Goal: Task Accomplishment & Management: Use online tool/utility

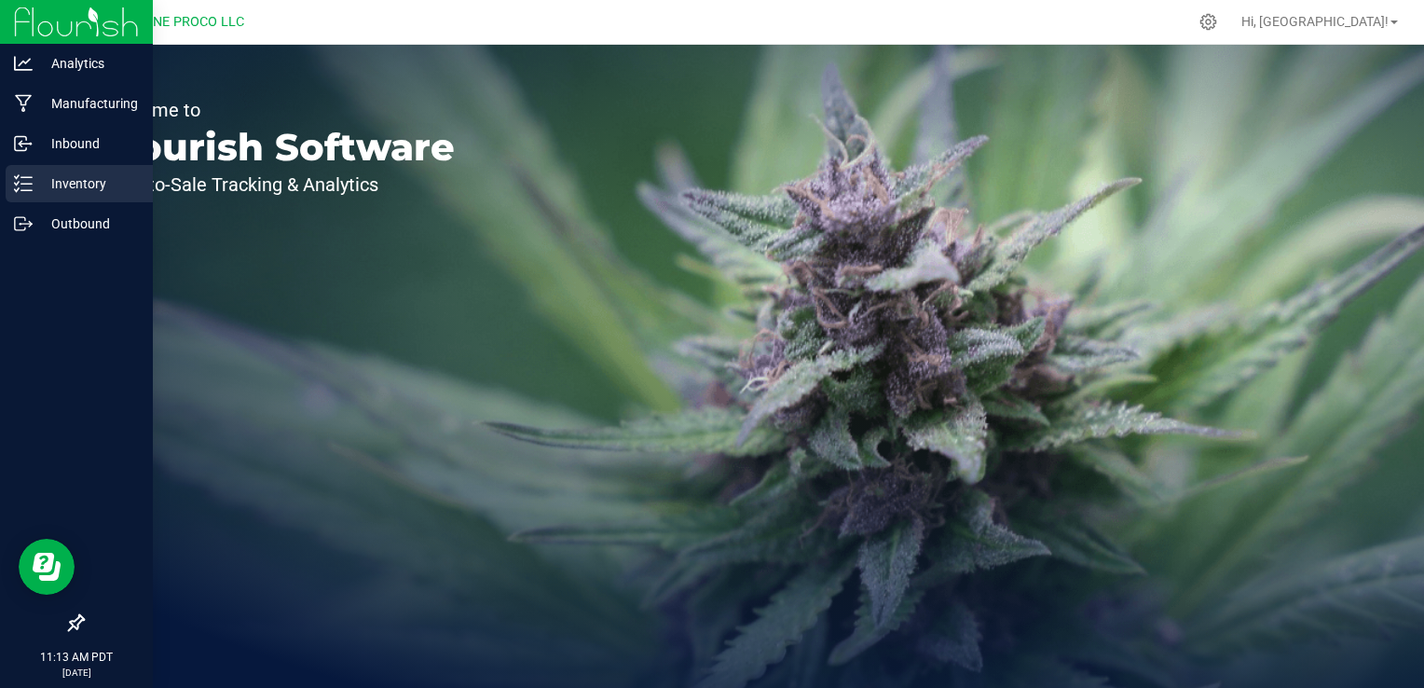
click at [84, 176] on p "Inventory" at bounding box center [89, 183] width 112 height 22
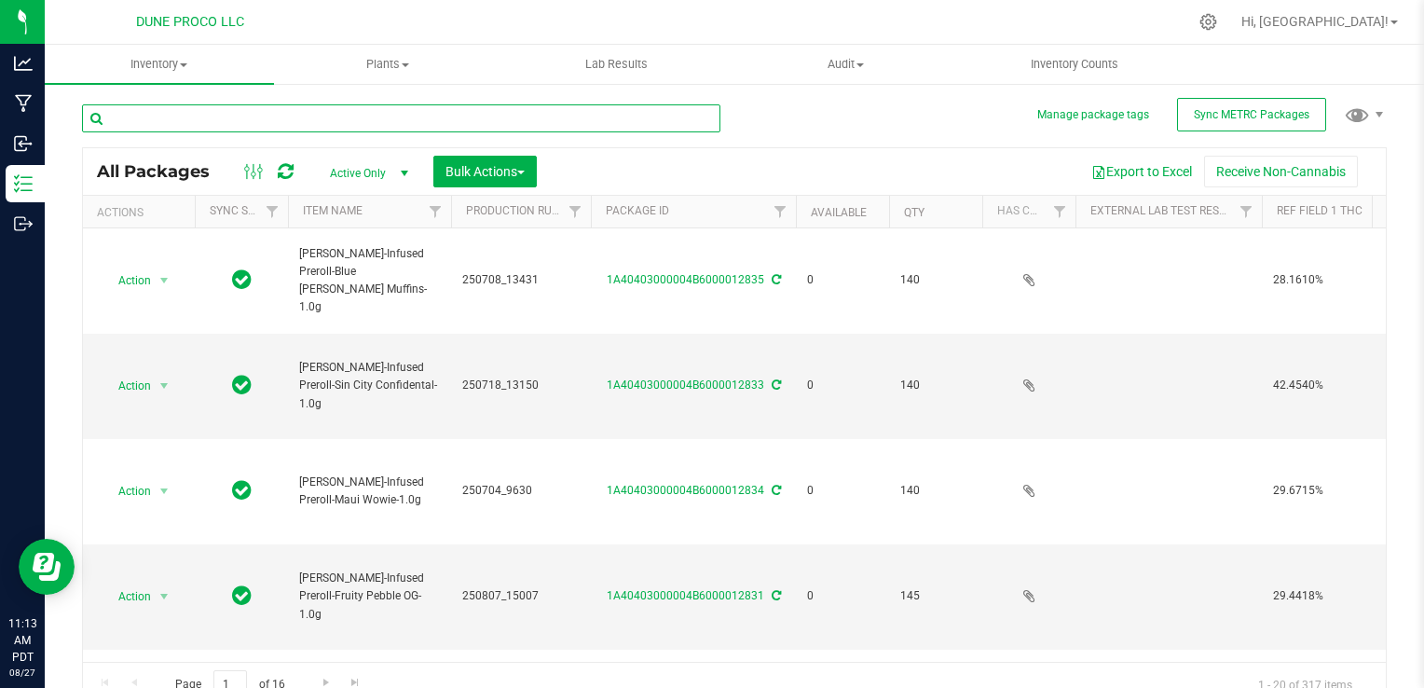
click at [220, 117] on input "text" at bounding box center [401, 118] width 639 height 28
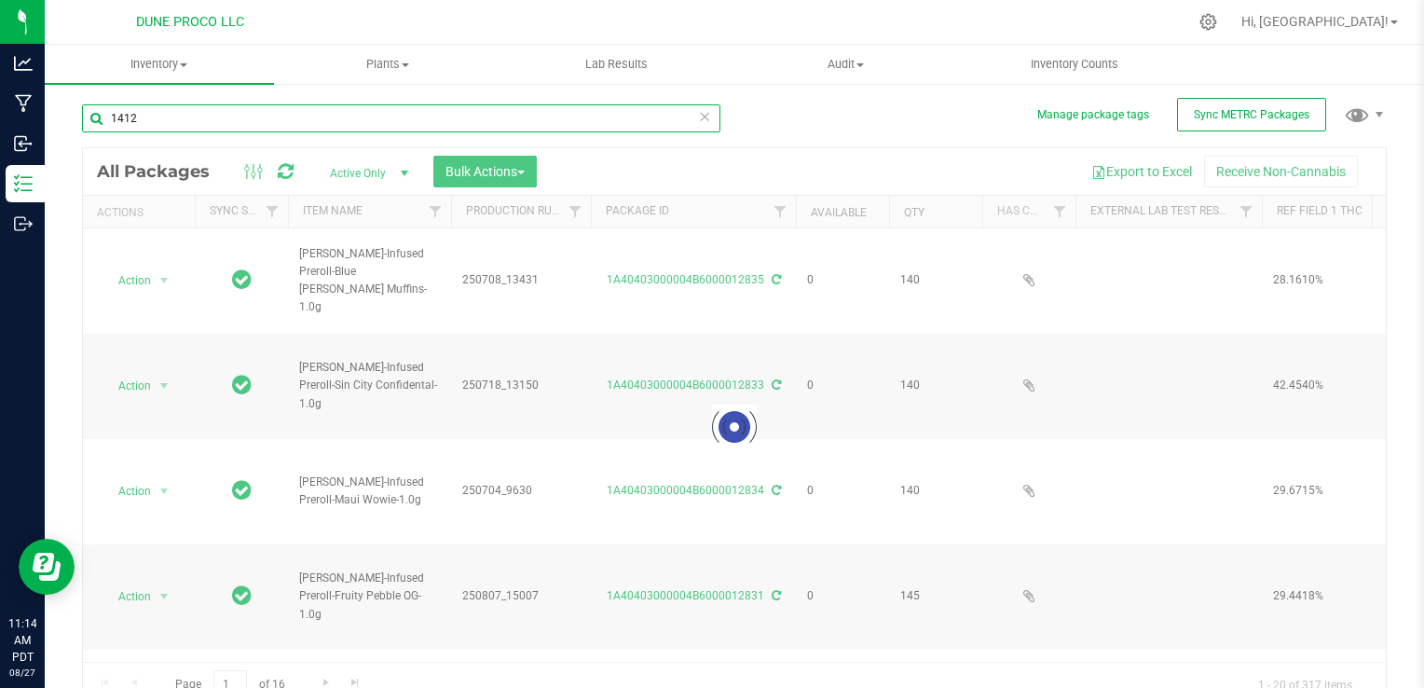
type input "14126"
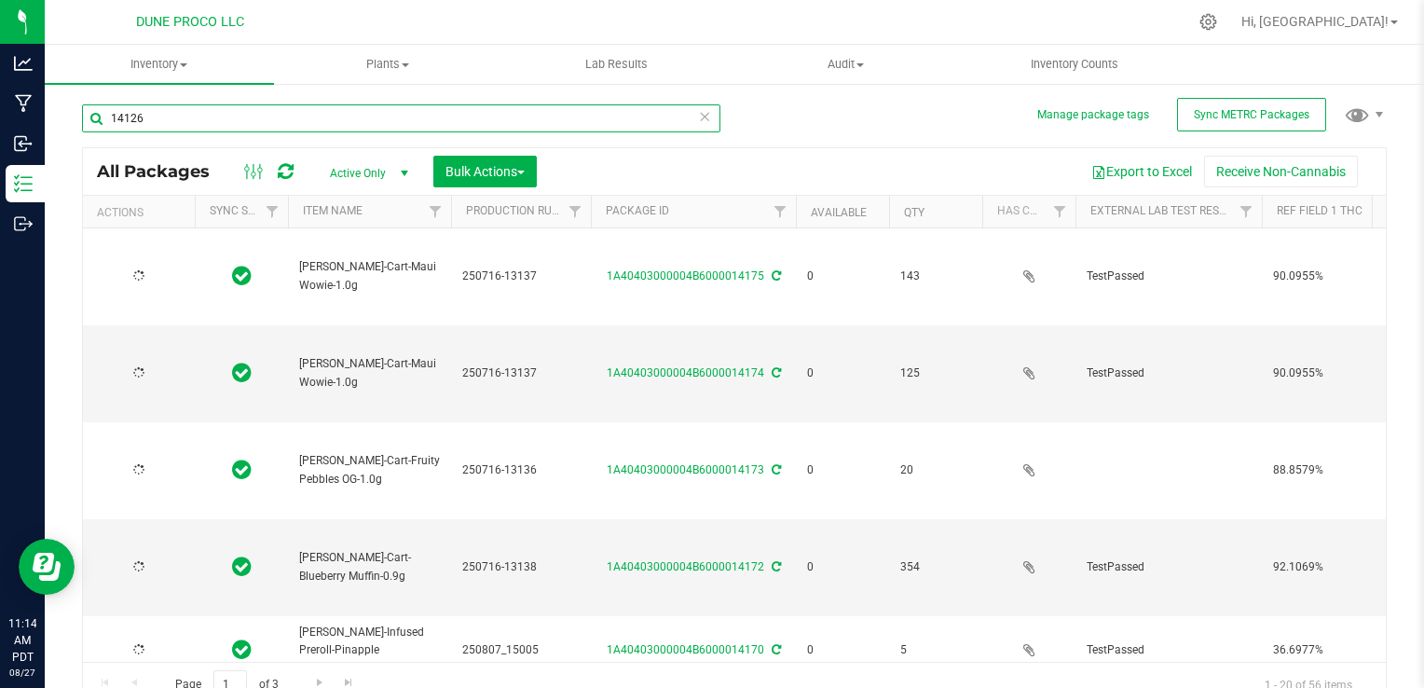
type input "[DATE]"
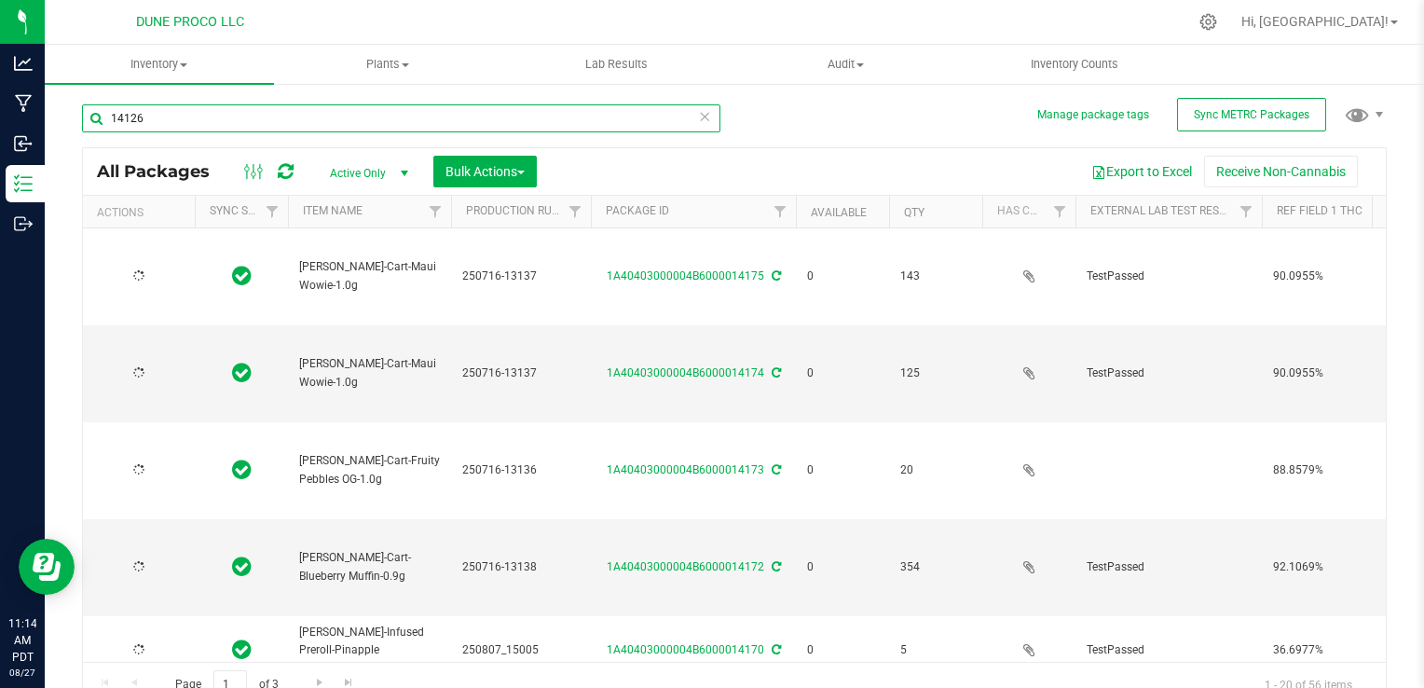
type input "[DATE]"
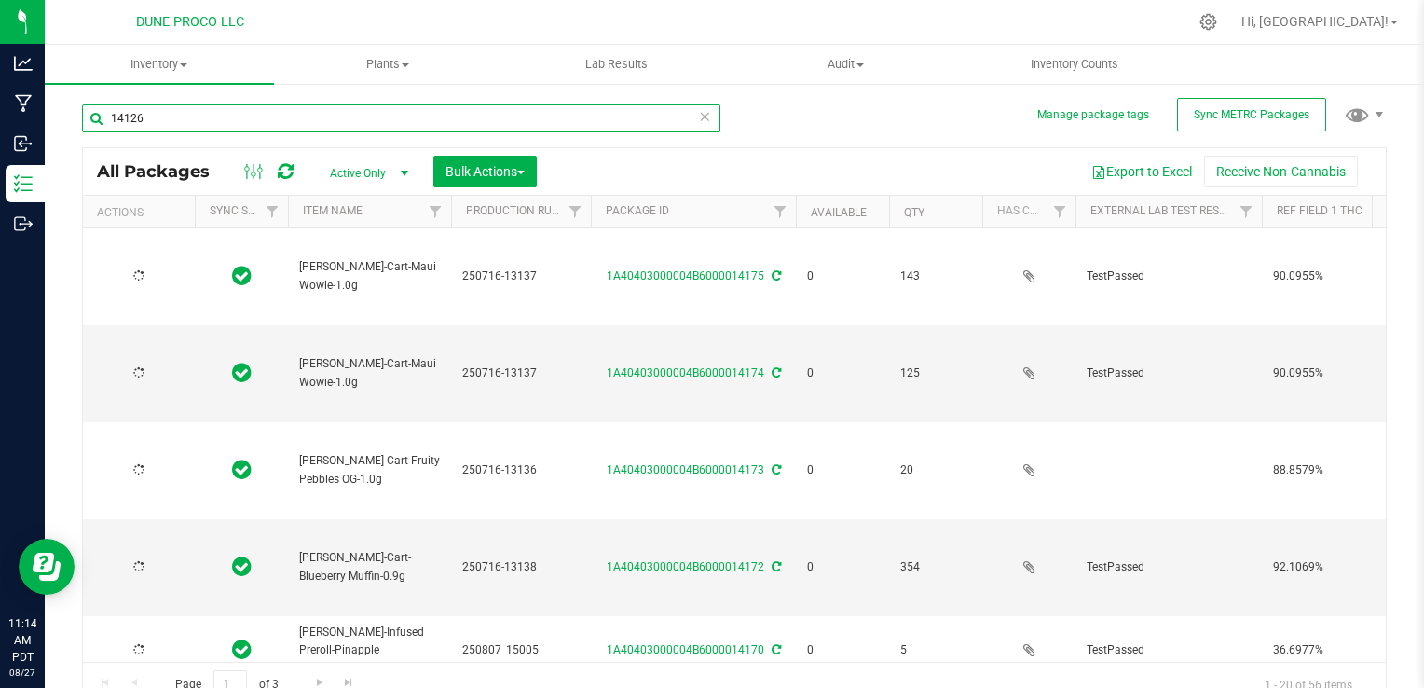
type input "[DATE]"
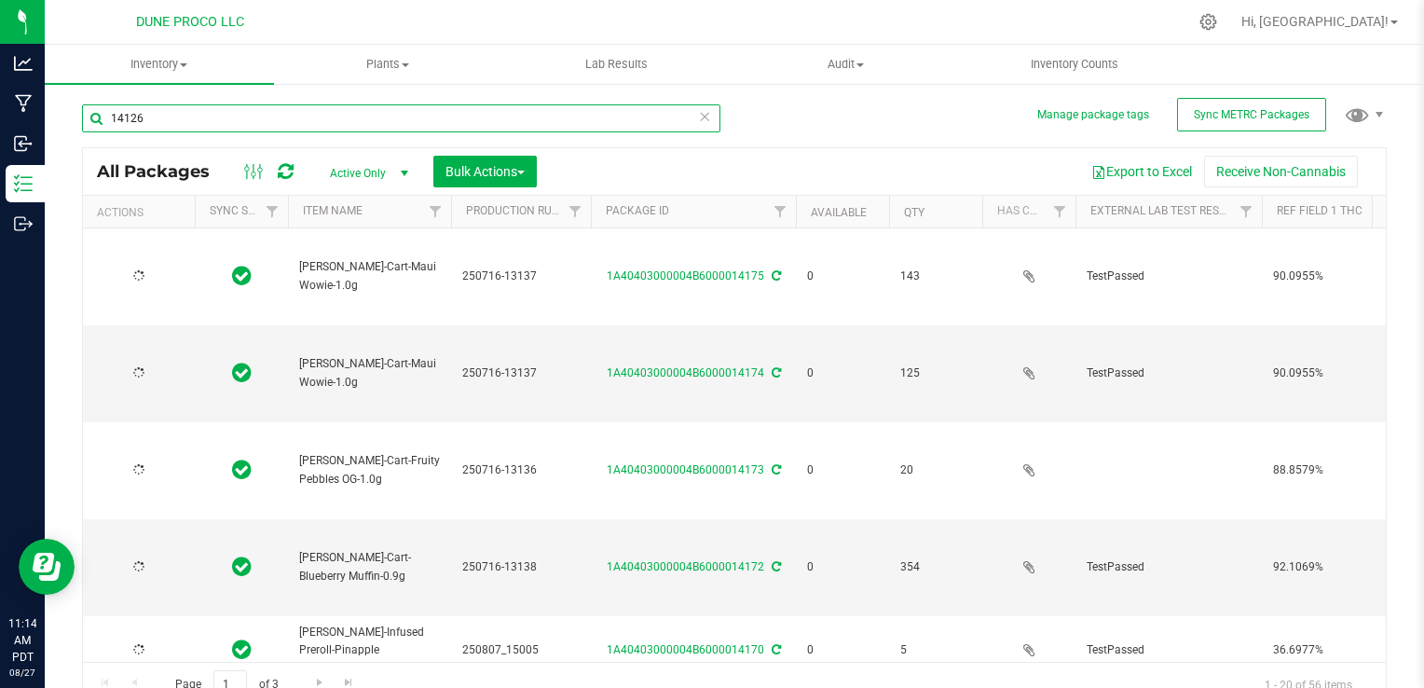
type input "[DATE]"
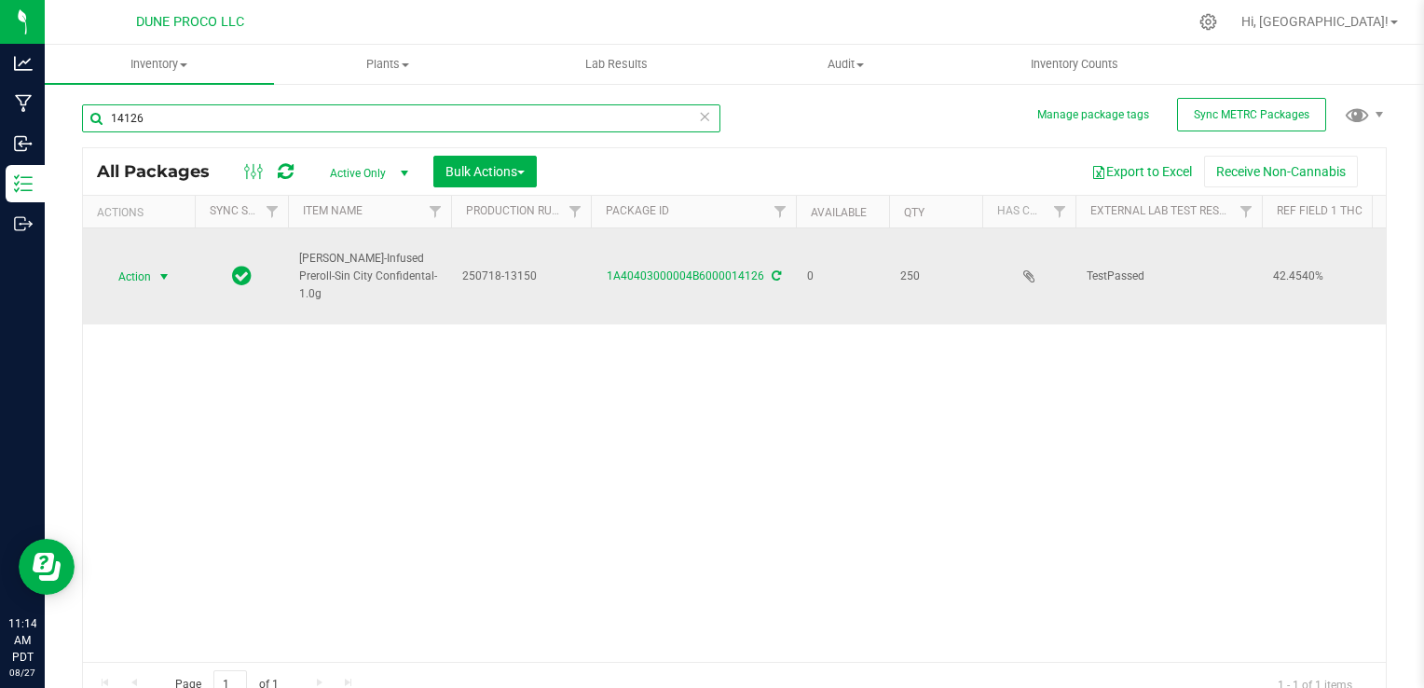
type input "14126"
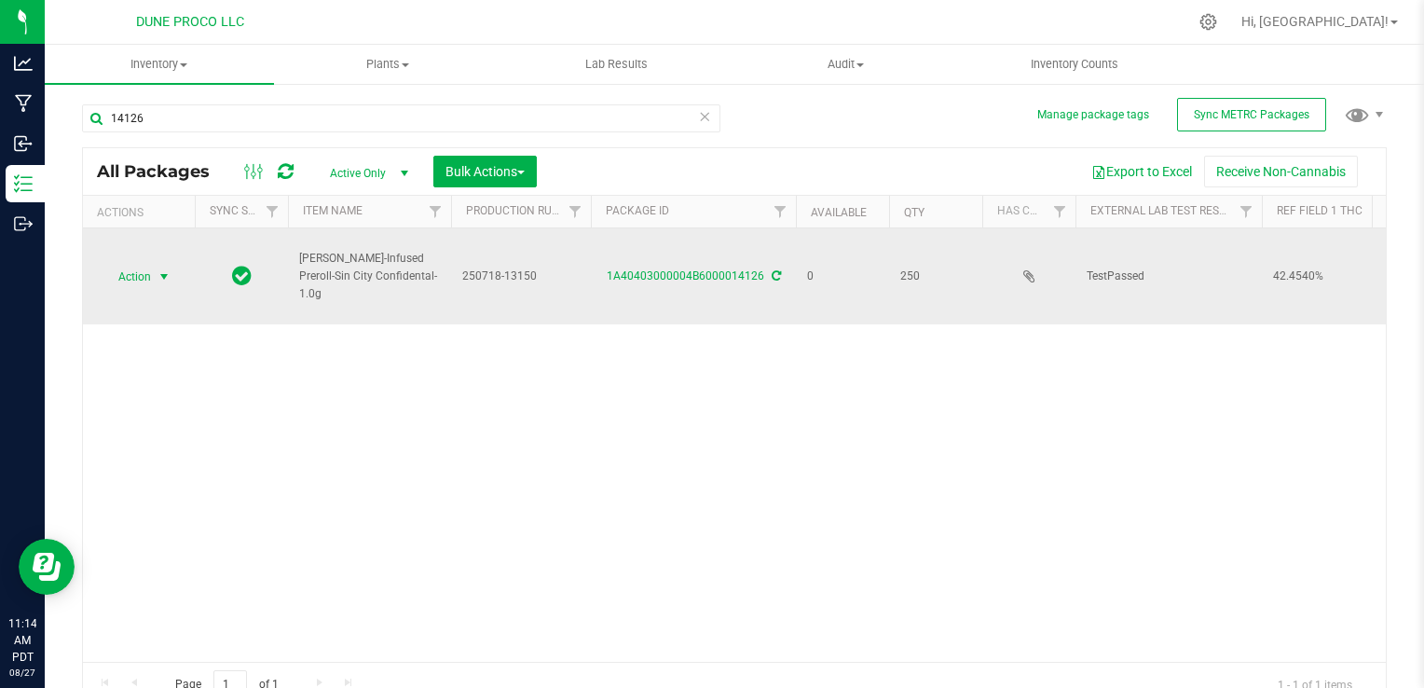
click at [138, 274] on span "Action" at bounding box center [127, 277] width 50 height 26
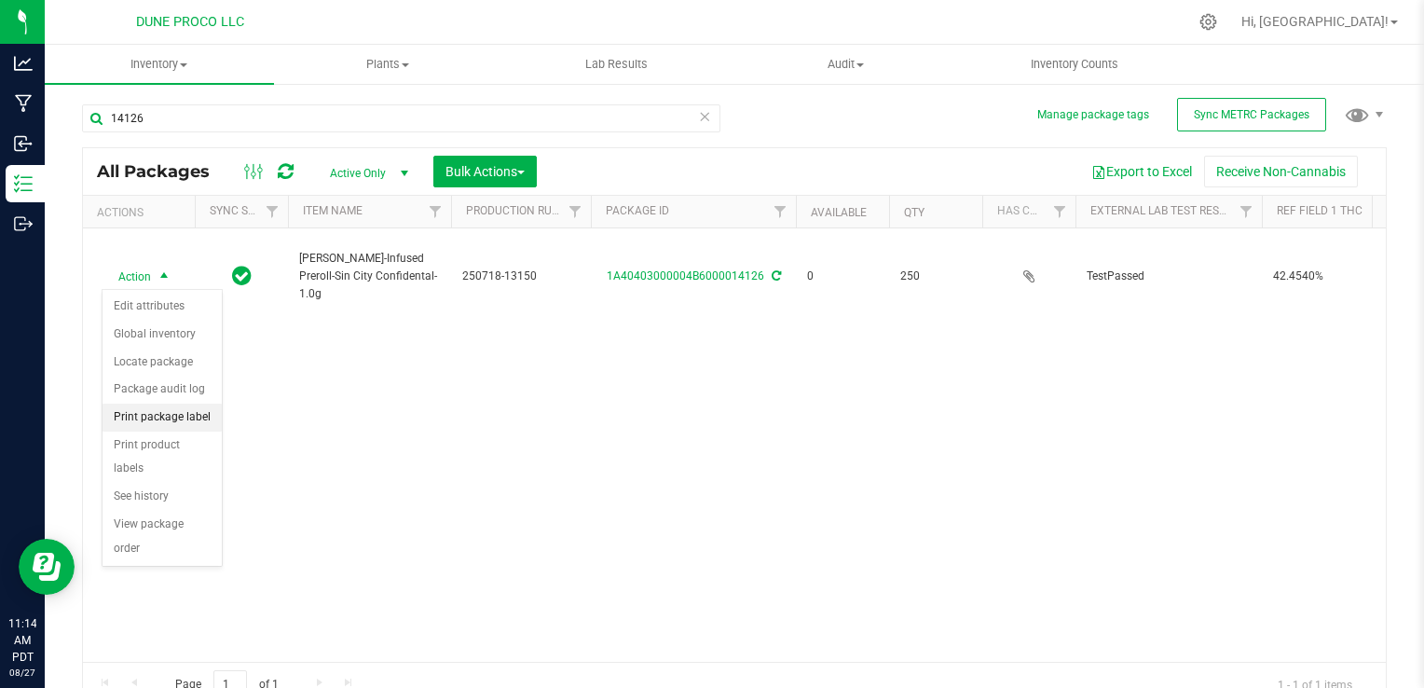
click at [162, 419] on li "Print package label" at bounding box center [162, 418] width 119 height 28
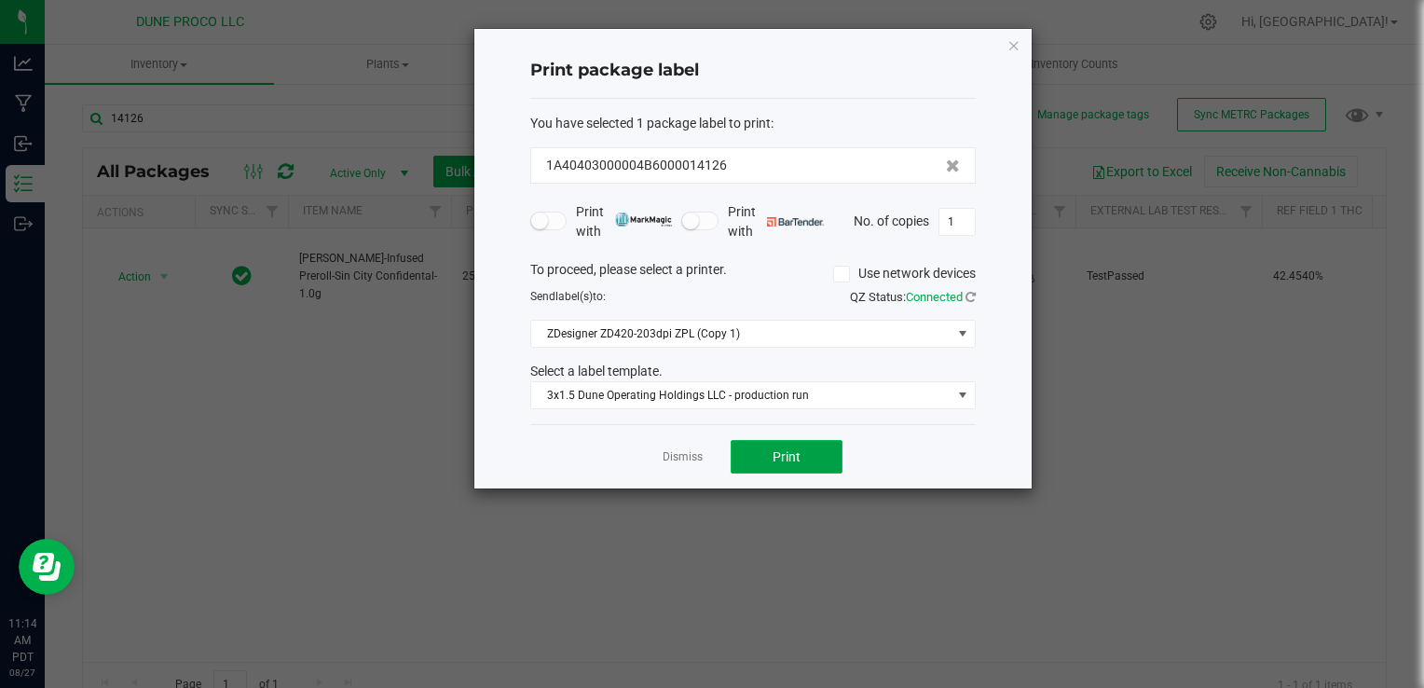
click at [808, 451] on button "Print" at bounding box center [787, 457] width 112 height 34
click at [1014, 42] on icon "button" at bounding box center [1014, 45] width 13 height 22
